Goal: Information Seeking & Learning: Learn about a topic

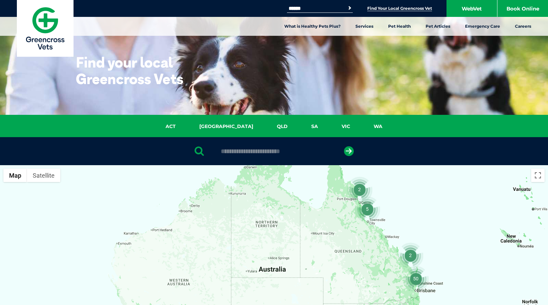
click at [46, 15] on img at bounding box center [45, 28] width 57 height 57
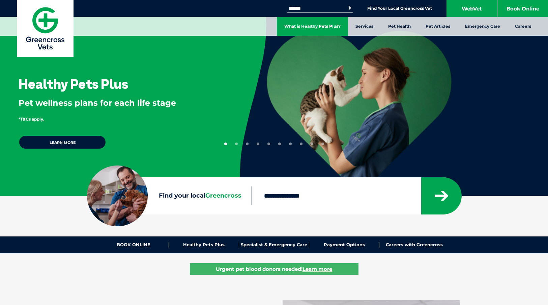
click at [334, 26] on link "What is Healthy Pets Plus?" at bounding box center [312, 26] width 71 height 19
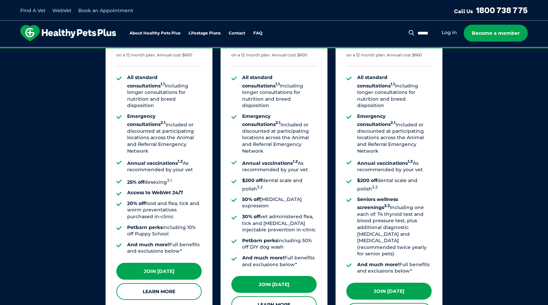
scroll to position [526, 0]
drag, startPoint x: 184, startPoint y: 142, endPoint x: 123, endPoint y: 140, distance: 61.5
click at [123, 140] on ul "All standard consultations 1.1 Including longer consultations for nutrition and…" at bounding box center [158, 164] width 85 height 180
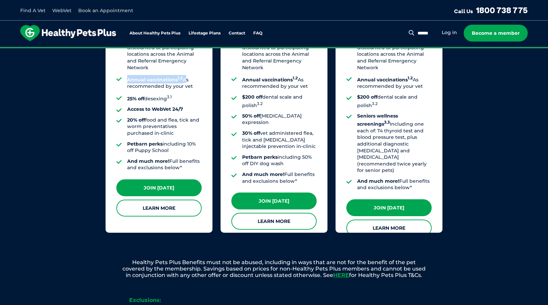
scroll to position [610, 0]
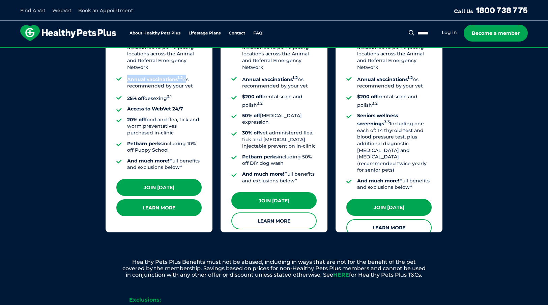
click at [150, 204] on link "Learn More" at bounding box center [158, 207] width 85 height 17
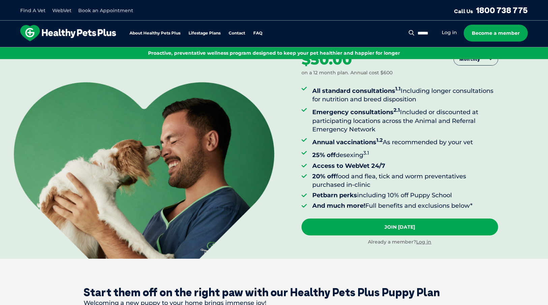
scroll to position [47, 0]
